Goal: Information Seeking & Learning: Learn about a topic

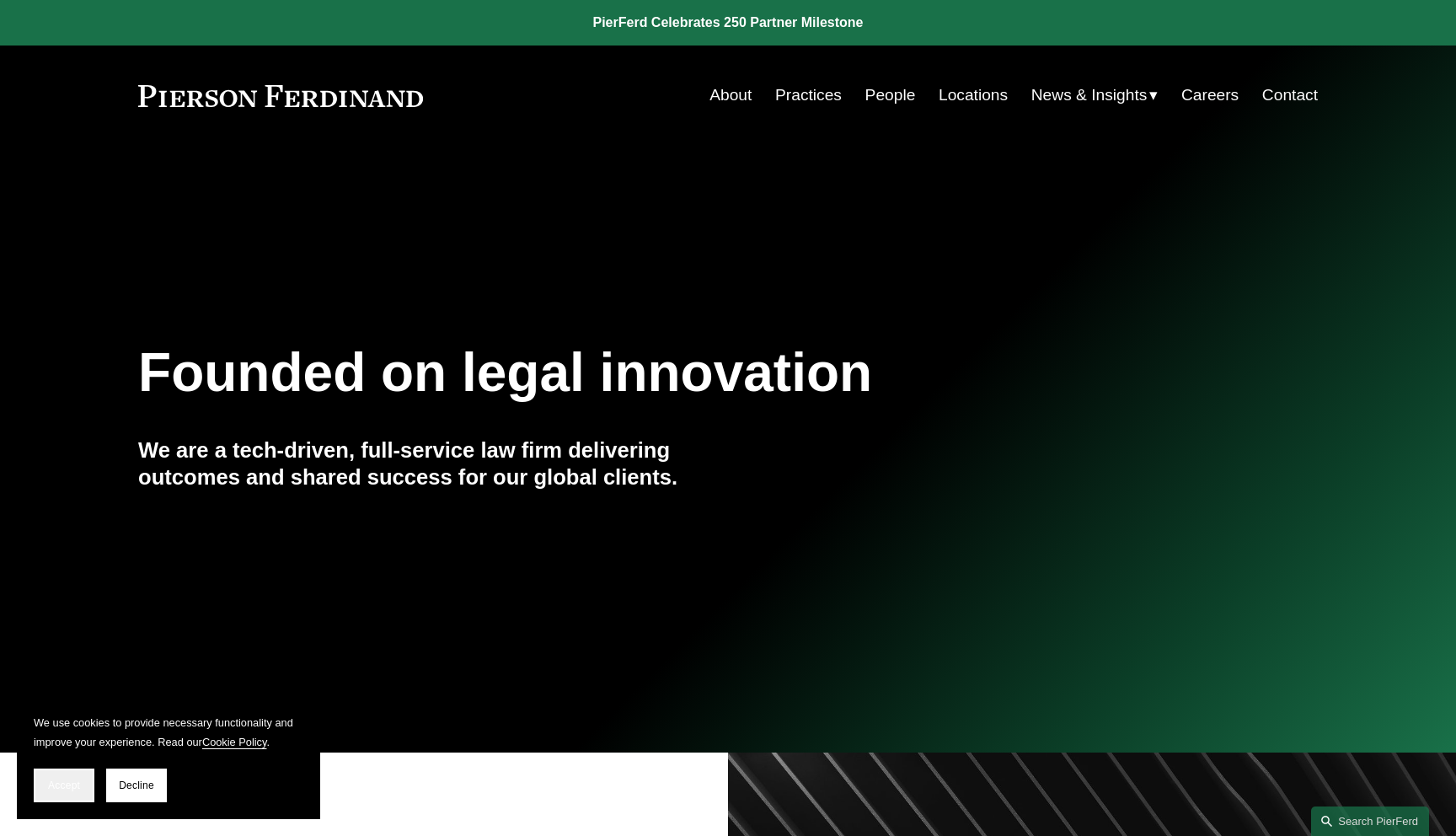
click at [47, 797] on button "Accept" at bounding box center [64, 785] width 61 height 34
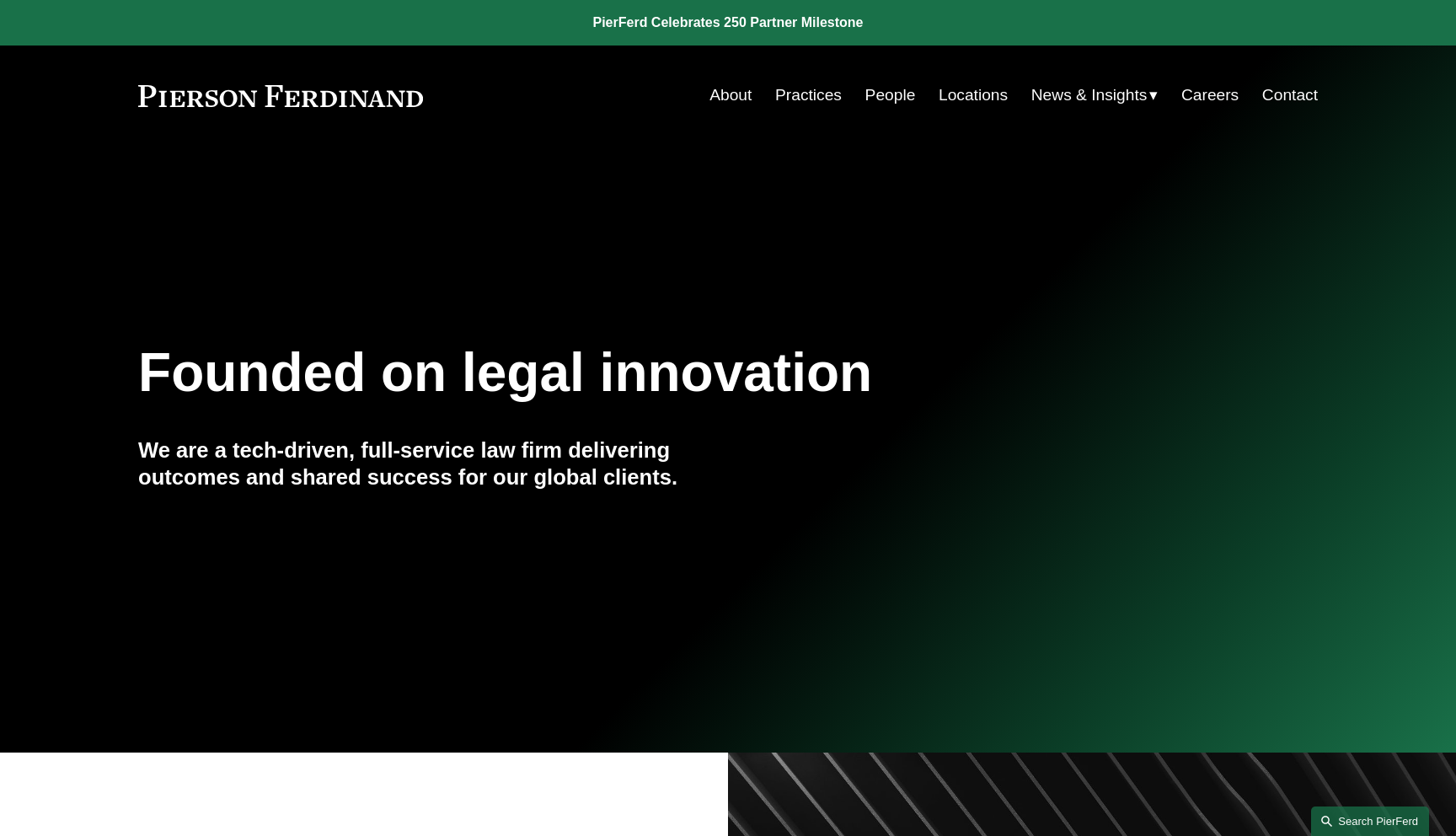
click at [1348, 818] on link "Search this site" at bounding box center [1371, 820] width 118 height 29
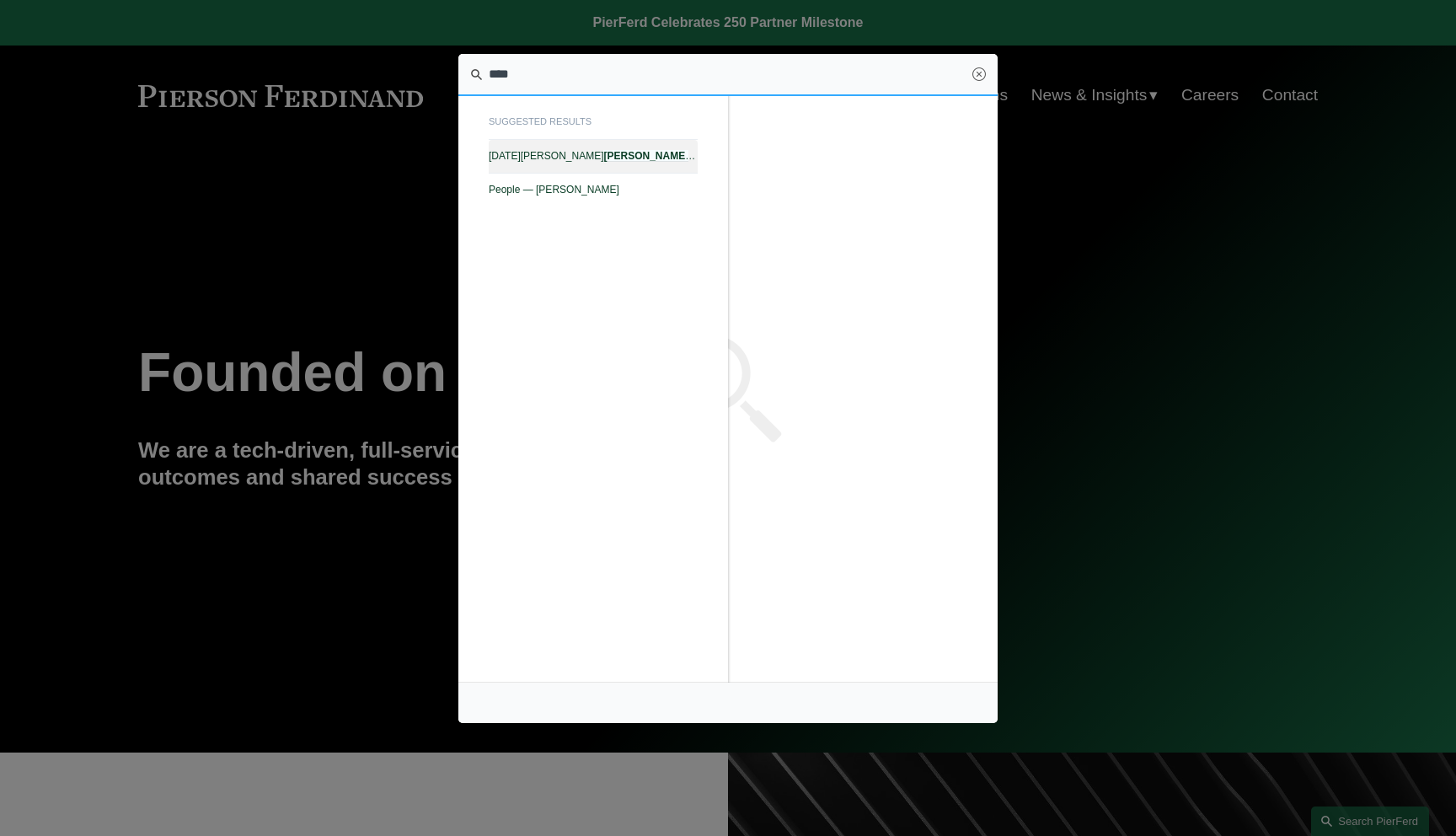
click at [670, 157] on span "[DATE][PERSON_NAME] III — [PERSON_NAME] LLP" at bounding box center [593, 156] width 209 height 12
type input "****"
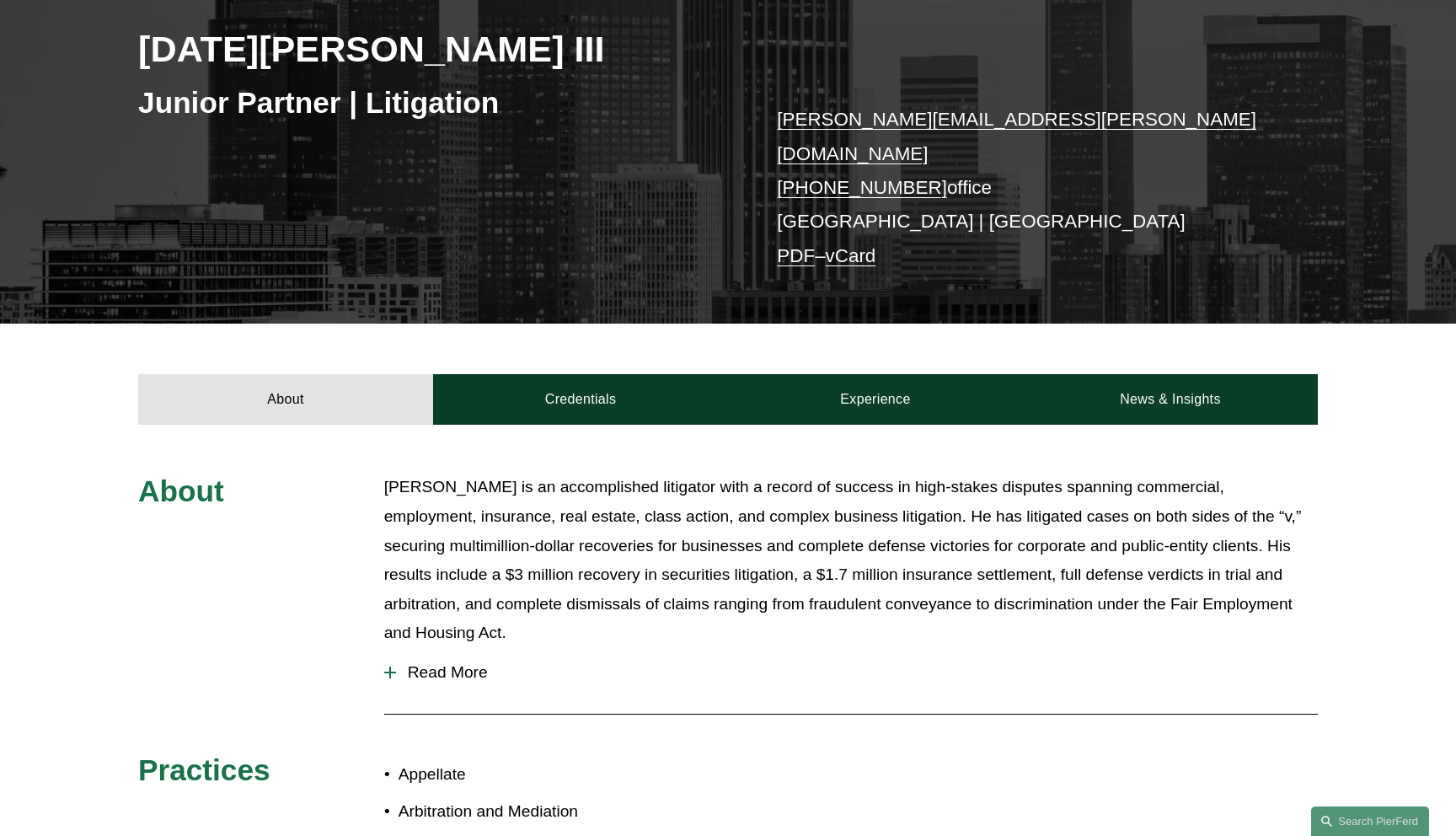
scroll to position [418, 0]
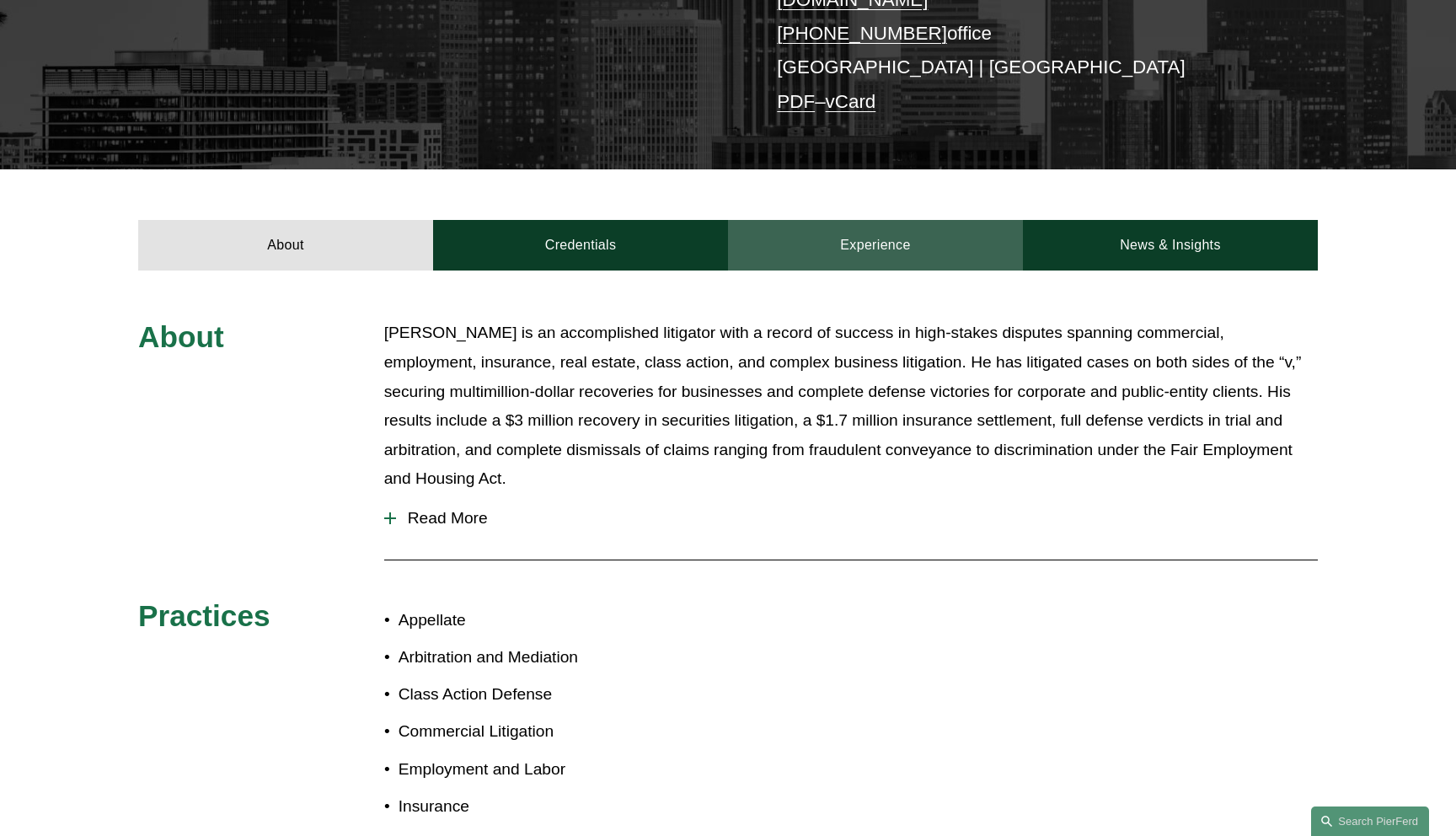
click at [868, 235] on link "Experience" at bounding box center [876, 246] width 295 height 51
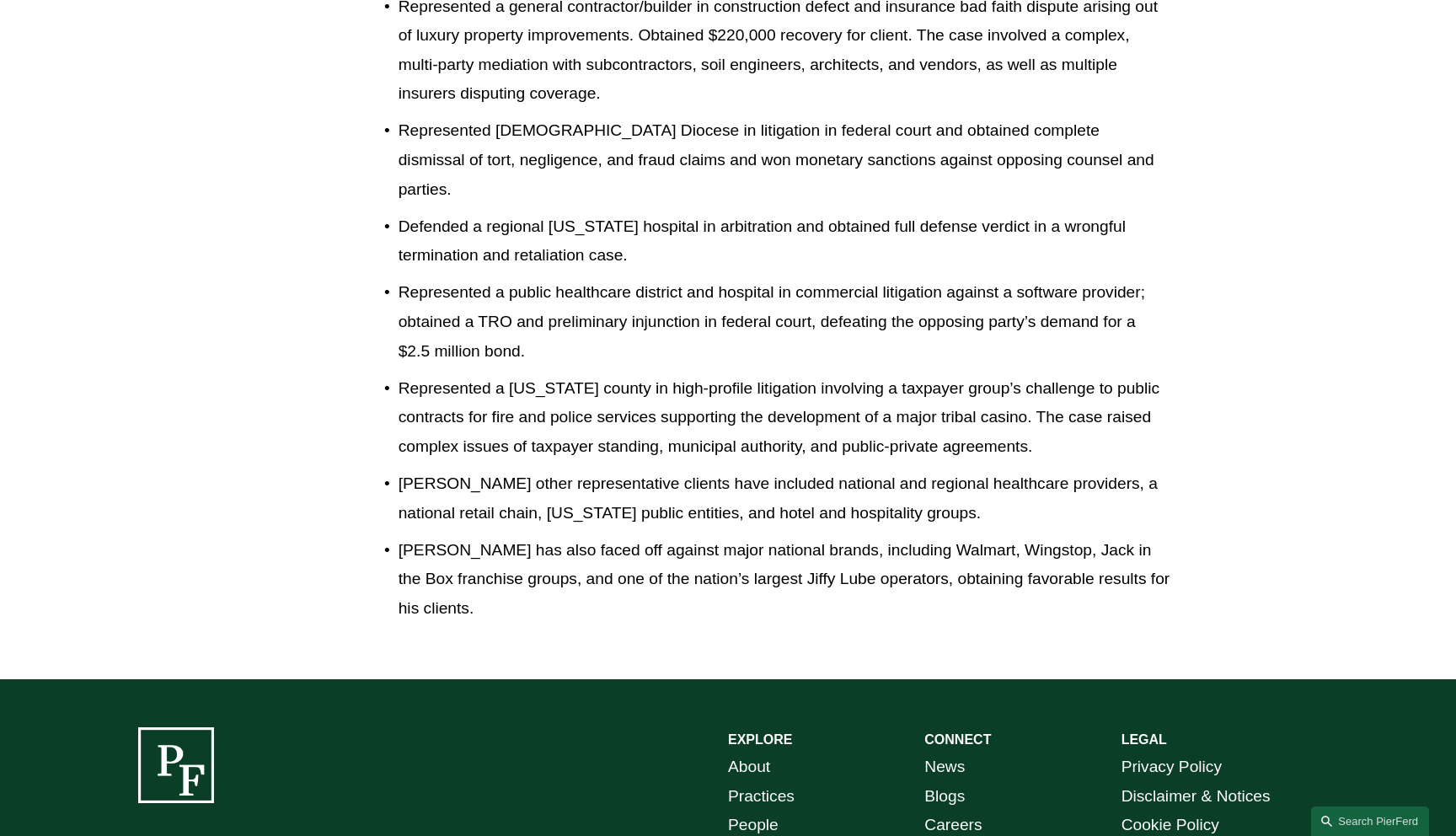
scroll to position [1927, 0]
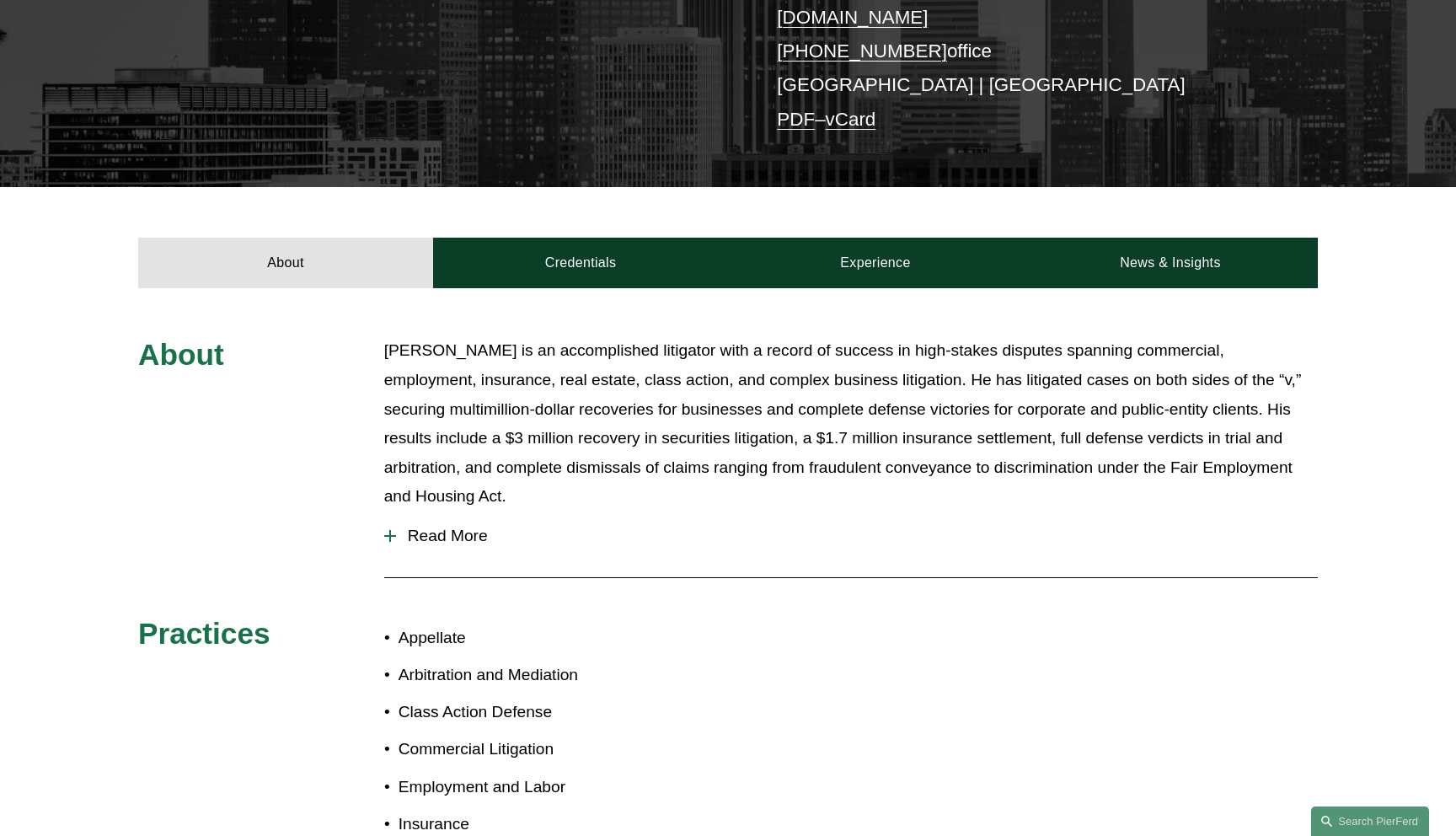
scroll to position [390, 0]
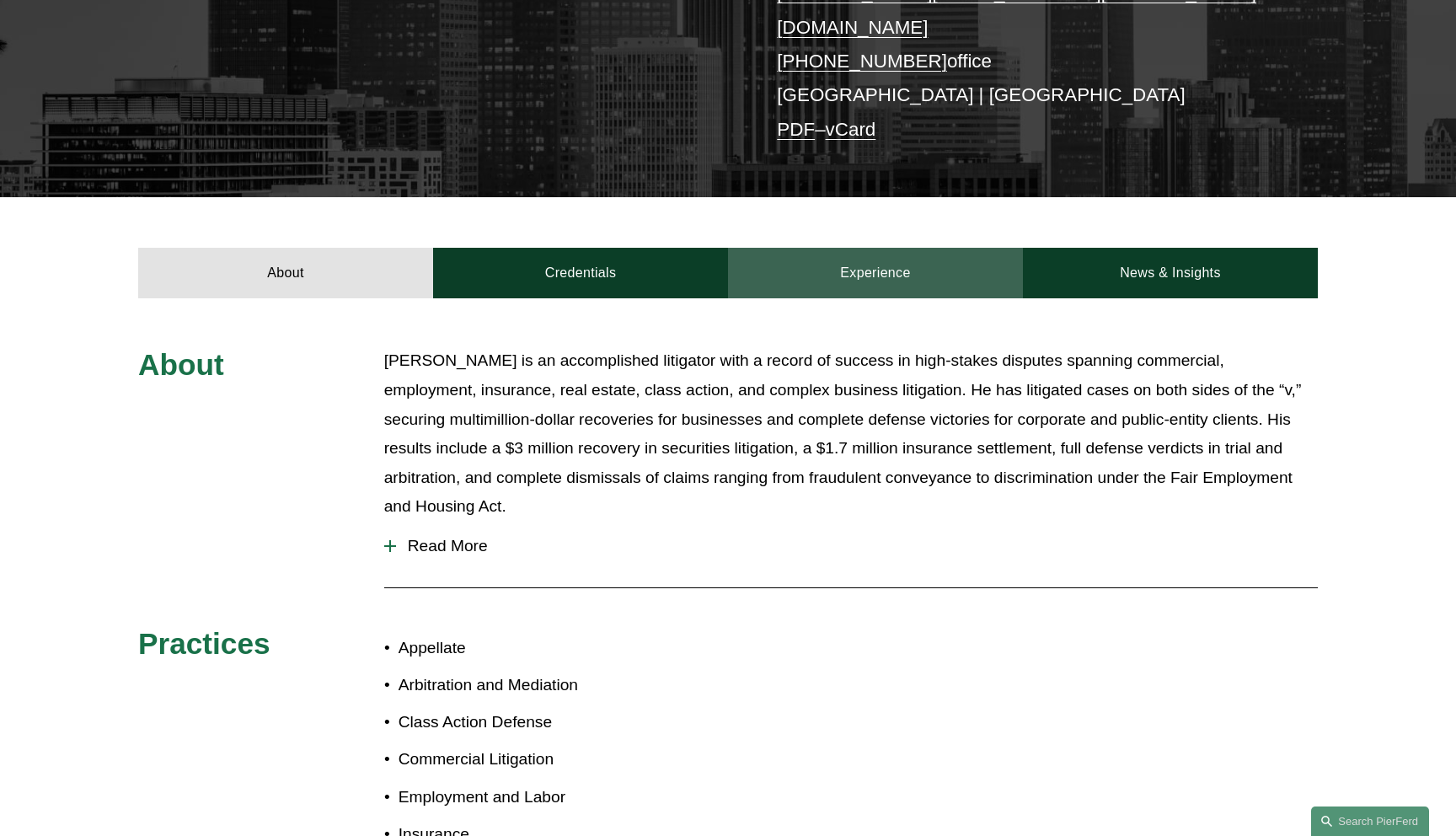
click at [877, 270] on link "Experience" at bounding box center [876, 273] width 295 height 51
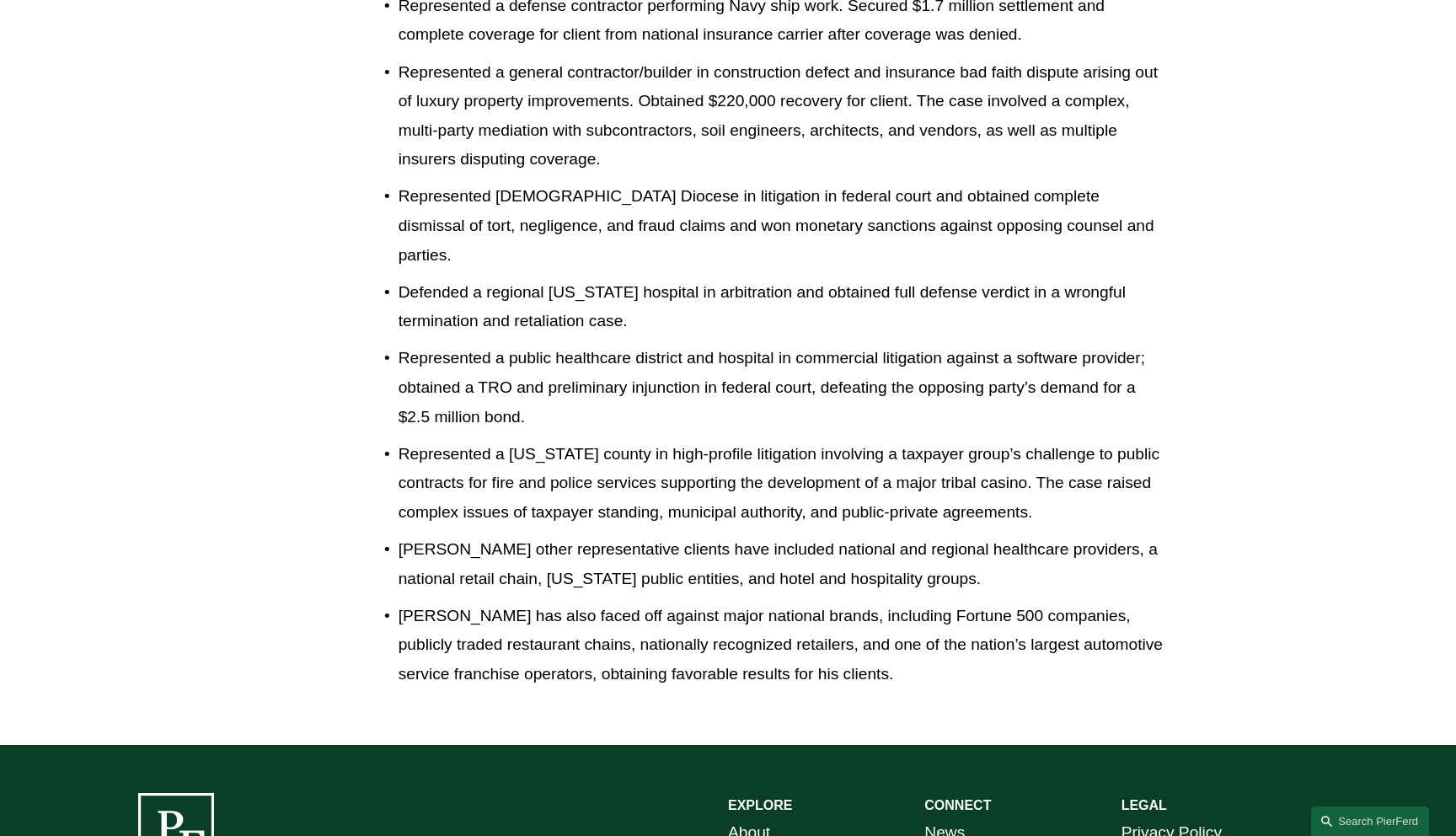
scroll to position [1893, 0]
